Goal: Task Accomplishment & Management: Manage account settings

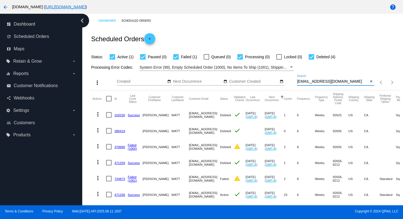
scroll to position [17, 0]
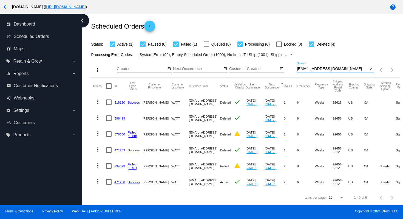
click at [4, 7] on mat-icon "arrow_back" at bounding box center [5, 7] width 7 height 7
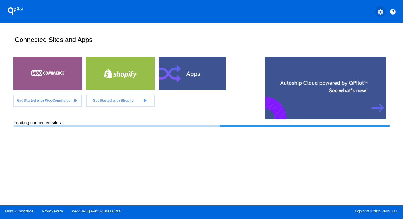
click at [379, 14] on mat-icon "settings" at bounding box center [380, 12] width 7 height 7
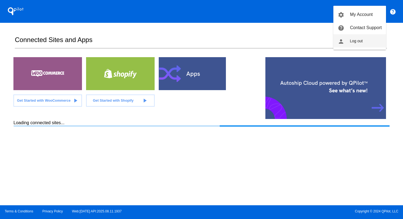
click at [375, 43] on button "person Log out" at bounding box center [360, 40] width 53 height 13
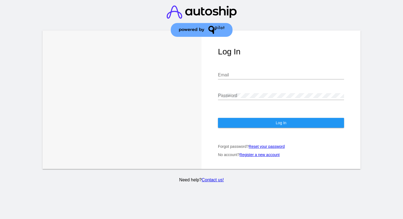
click at [242, 79] on div "Email" at bounding box center [281, 73] width 126 height 12
type input "[PERSON_NAME][EMAIL_ADDRESS][DOMAIN_NAME]"
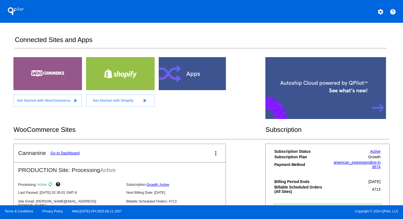
click at [71, 151] on link "Go to Dashboard" at bounding box center [64, 153] width 29 height 4
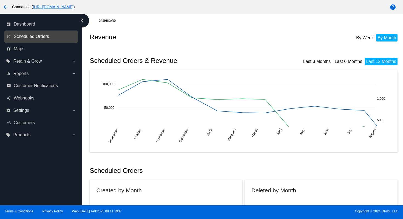
click at [38, 37] on span "Scheduled Orders" at bounding box center [31, 36] width 35 height 5
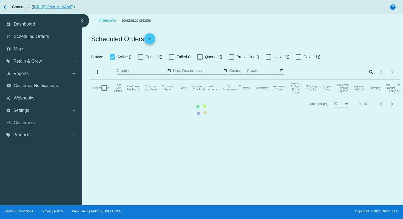
checkbox input "true"
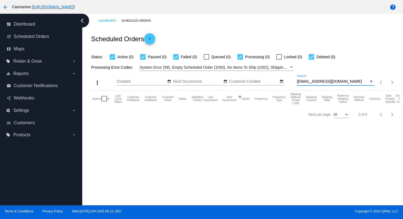
click at [340, 81] on input "[EMAIL_ADDRESS][DOMAIN_NAME]" at bounding box center [333, 81] width 72 height 4
paste input "[EMAIL_ADDRESS]"
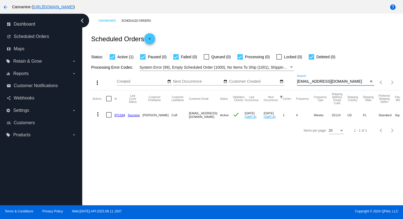
type input "[EMAIL_ADDRESS][DOMAIN_NAME]"
click at [97, 113] on mat-icon "more_vert" at bounding box center [98, 114] width 7 height 7
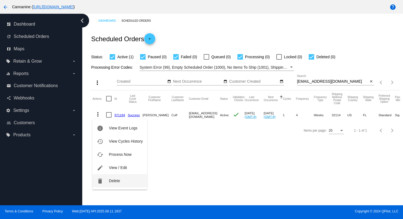
click at [125, 180] on button "delete Delete" at bounding box center [119, 180] width 55 height 13
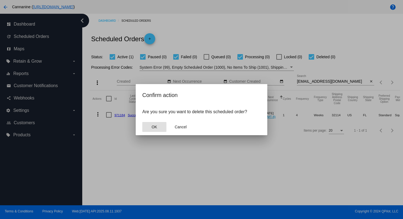
click at [163, 128] on button "OK" at bounding box center [154, 127] width 24 height 10
